Goal: Navigation & Orientation: Find specific page/section

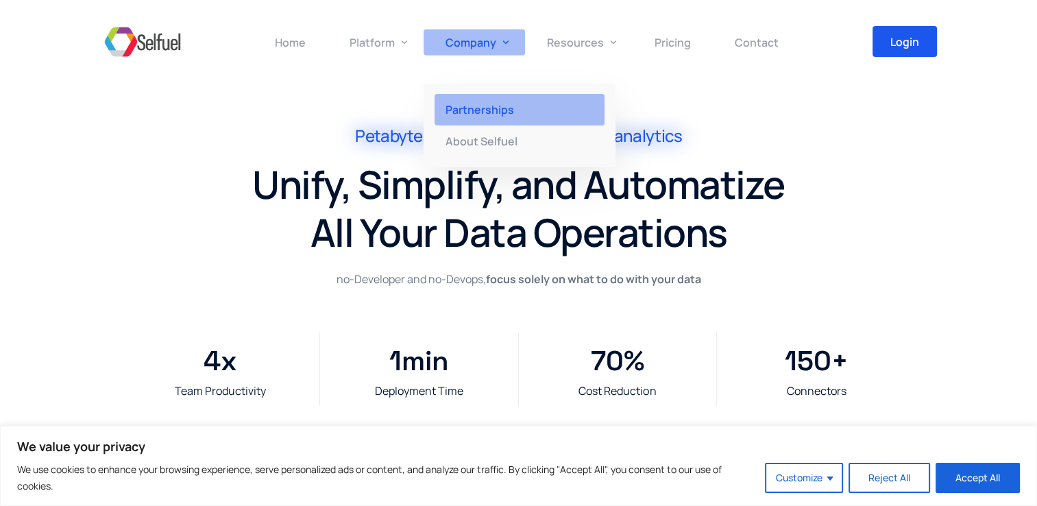
click at [496, 106] on span "Partnerships" at bounding box center [480, 109] width 69 height 15
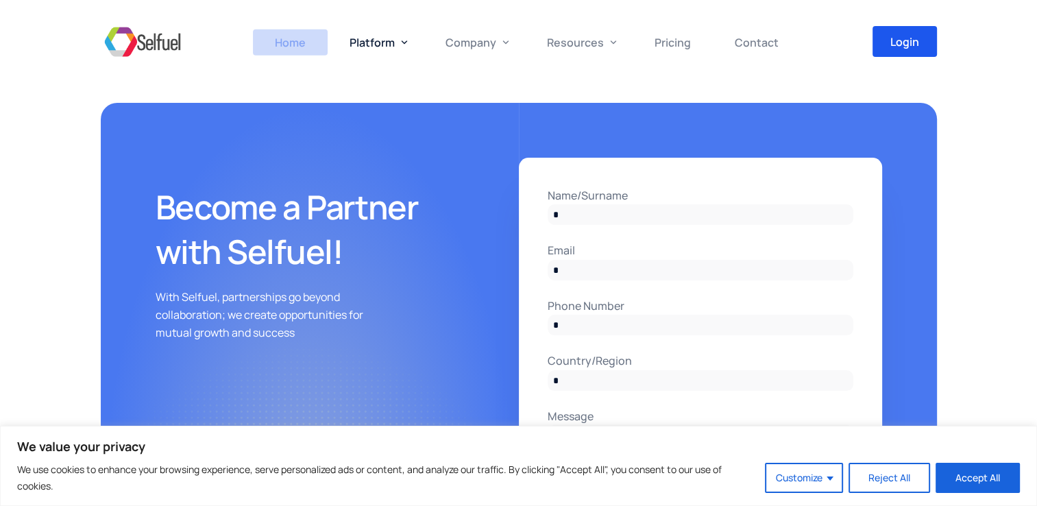
click at [288, 41] on span "Home" at bounding box center [290, 42] width 31 height 15
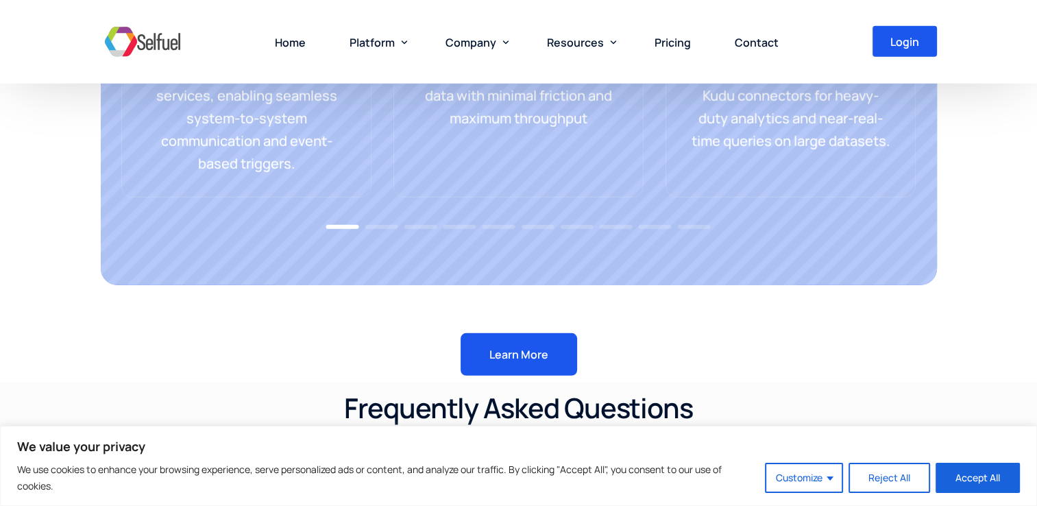
scroll to position [3383, 0]
